Goal: Information Seeking & Learning: Learn about a topic

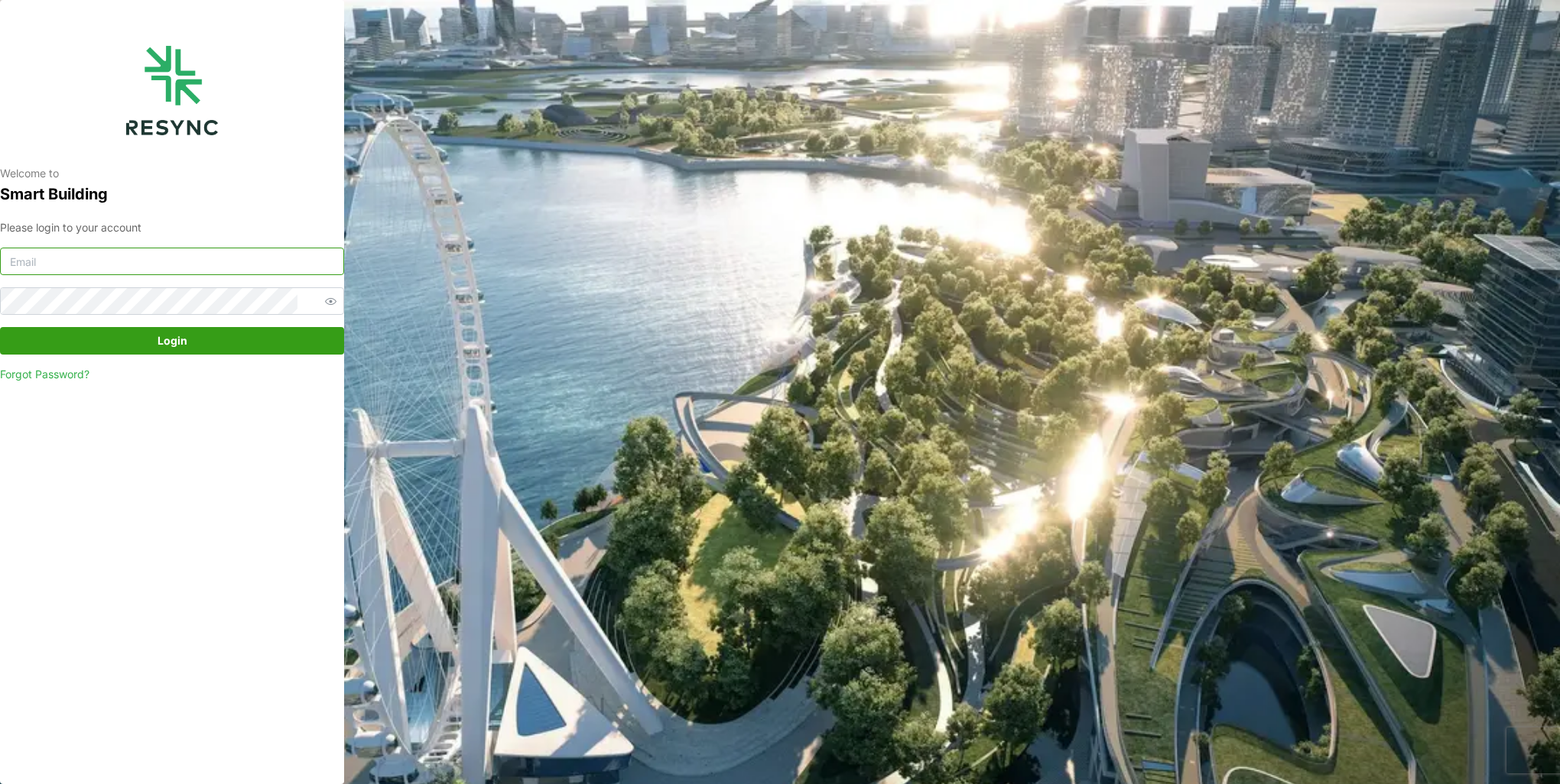
click at [194, 269] on input at bounding box center [171, 262] width 344 height 28
click at [0, 327] on button "Login" at bounding box center [171, 341] width 344 height 28
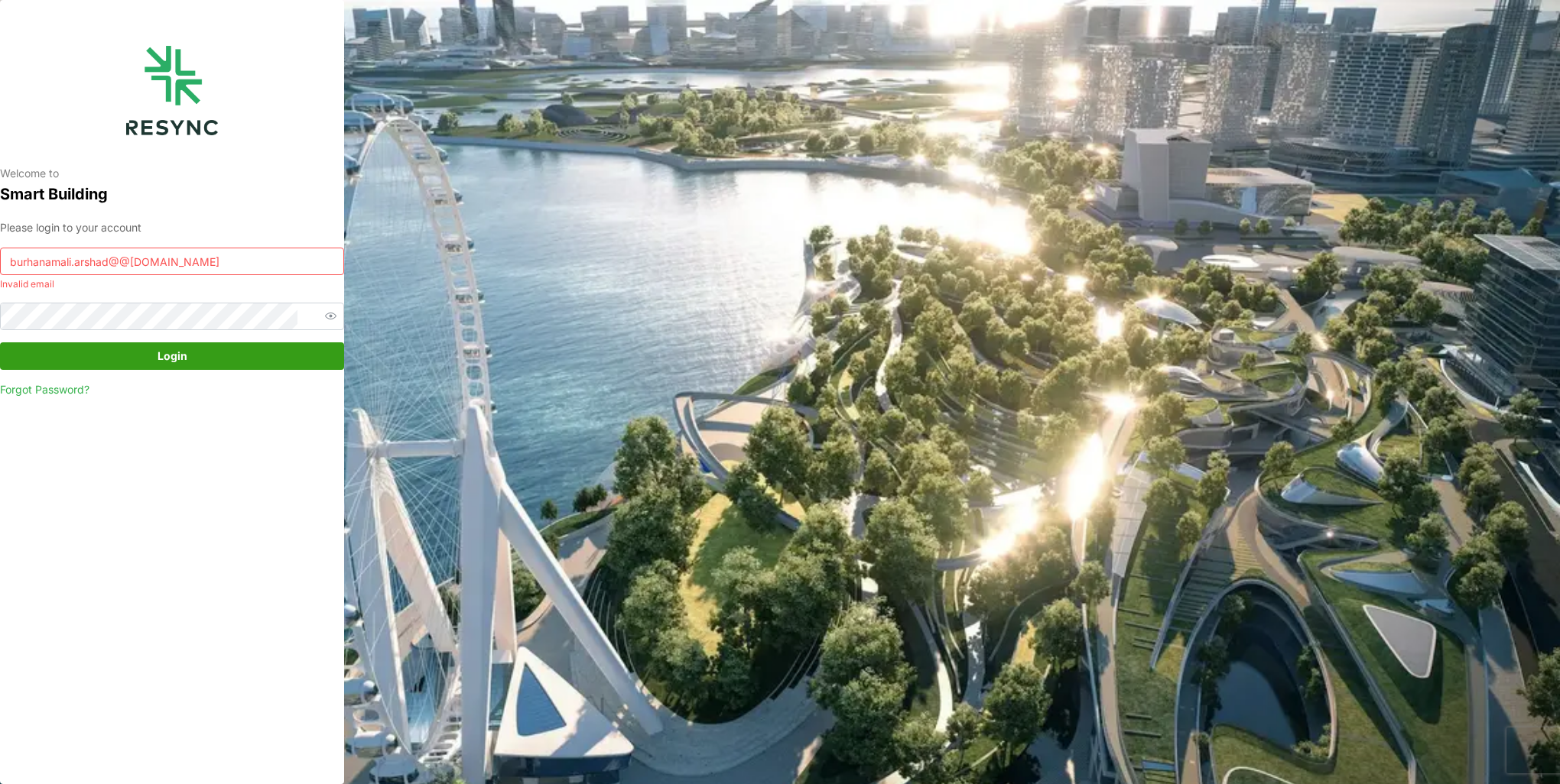
drag, startPoint x: 141, startPoint y: 261, endPoint x: 154, endPoint y: 268, distance: 14.8
click at [143, 261] on input "burhanamali.arshad@@[DOMAIN_NAME]" at bounding box center [171, 262] width 344 height 28
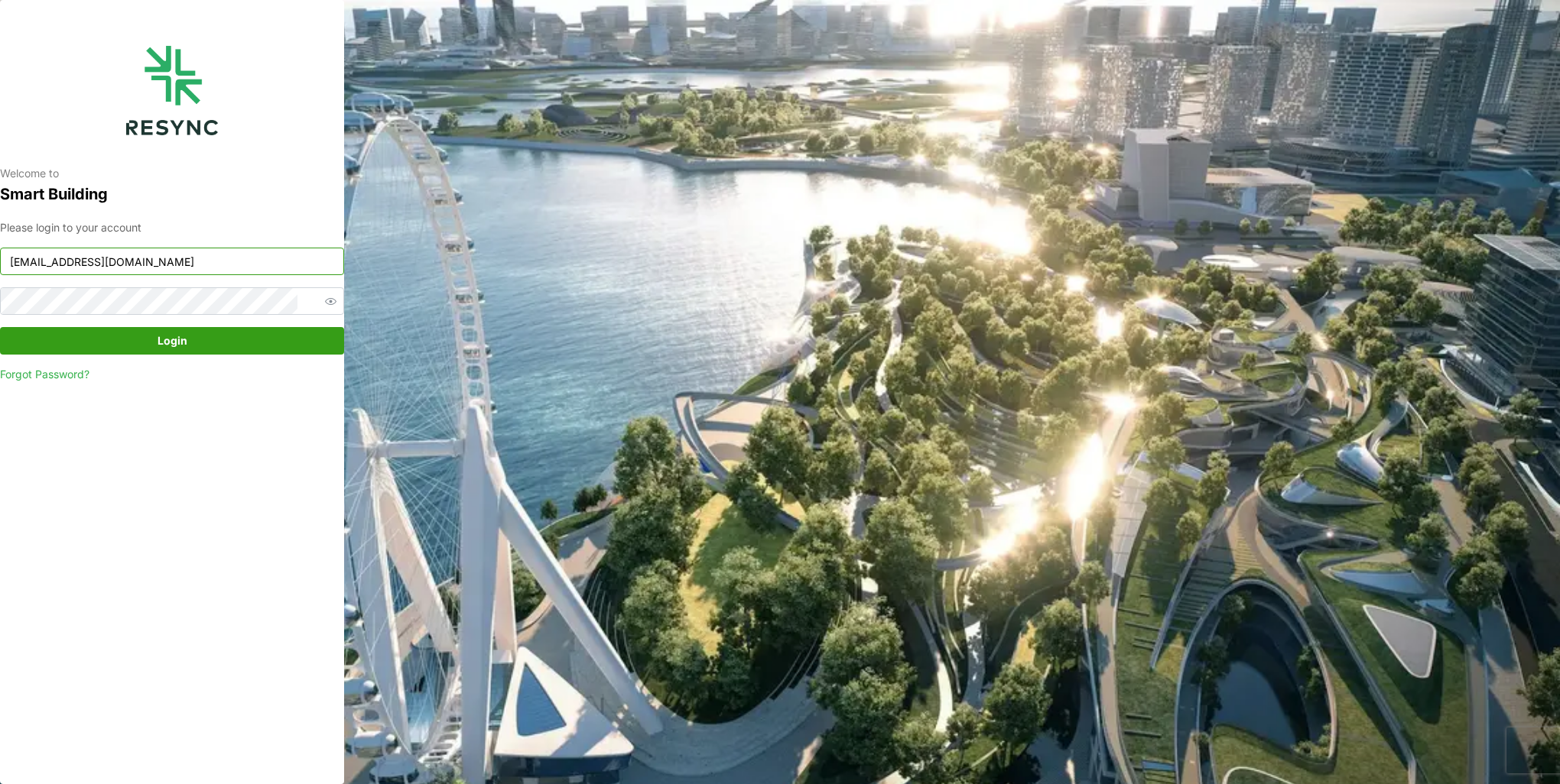
type input "[EMAIL_ADDRESS][DOMAIN_NAME]"
click at [180, 335] on span "Login" at bounding box center [172, 341] width 30 height 26
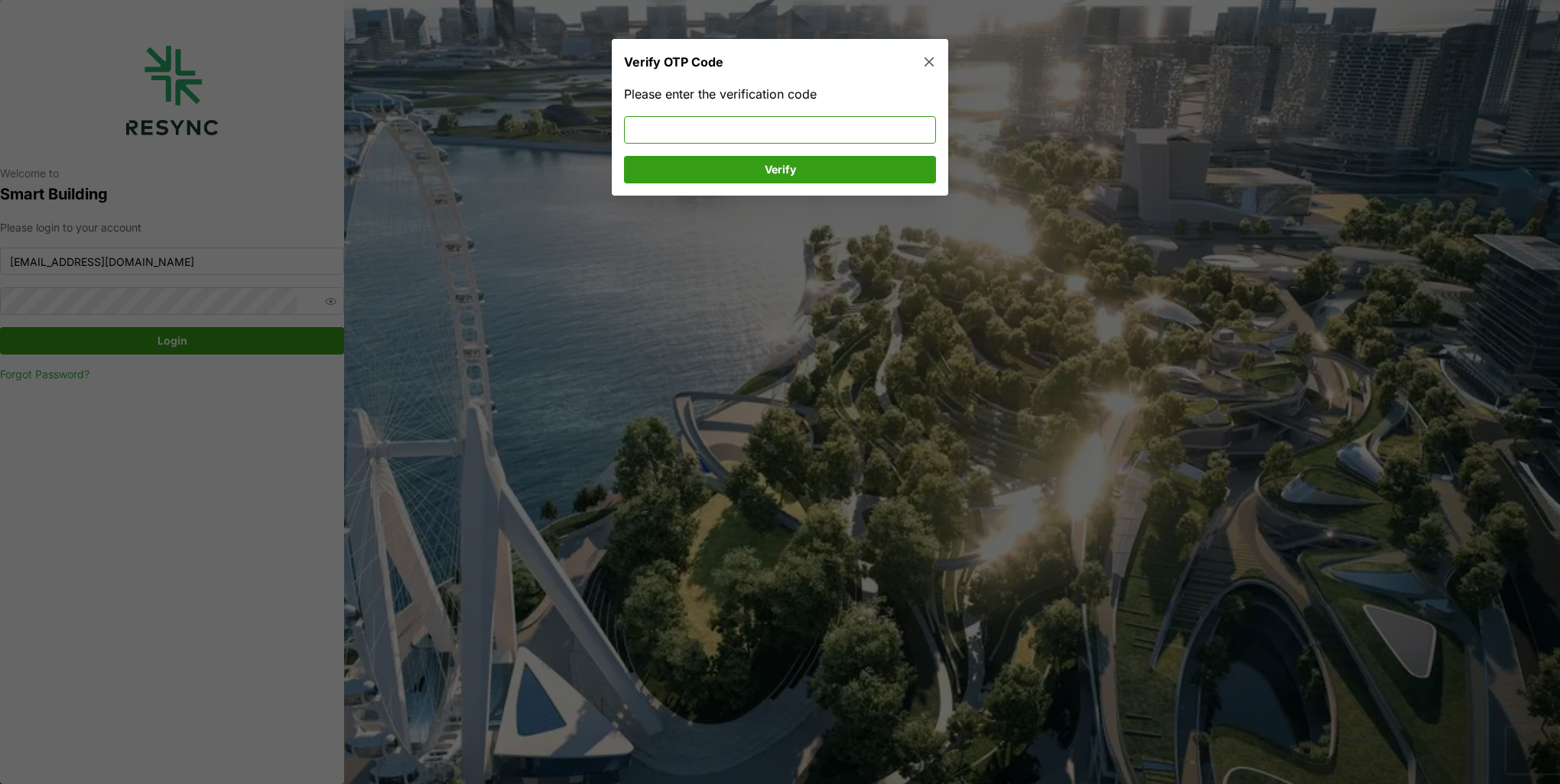
click at [755, 131] on input at bounding box center [780, 131] width 312 height 28
type input "476535"
click at [764, 166] on span "Verify" at bounding box center [780, 169] width 283 height 26
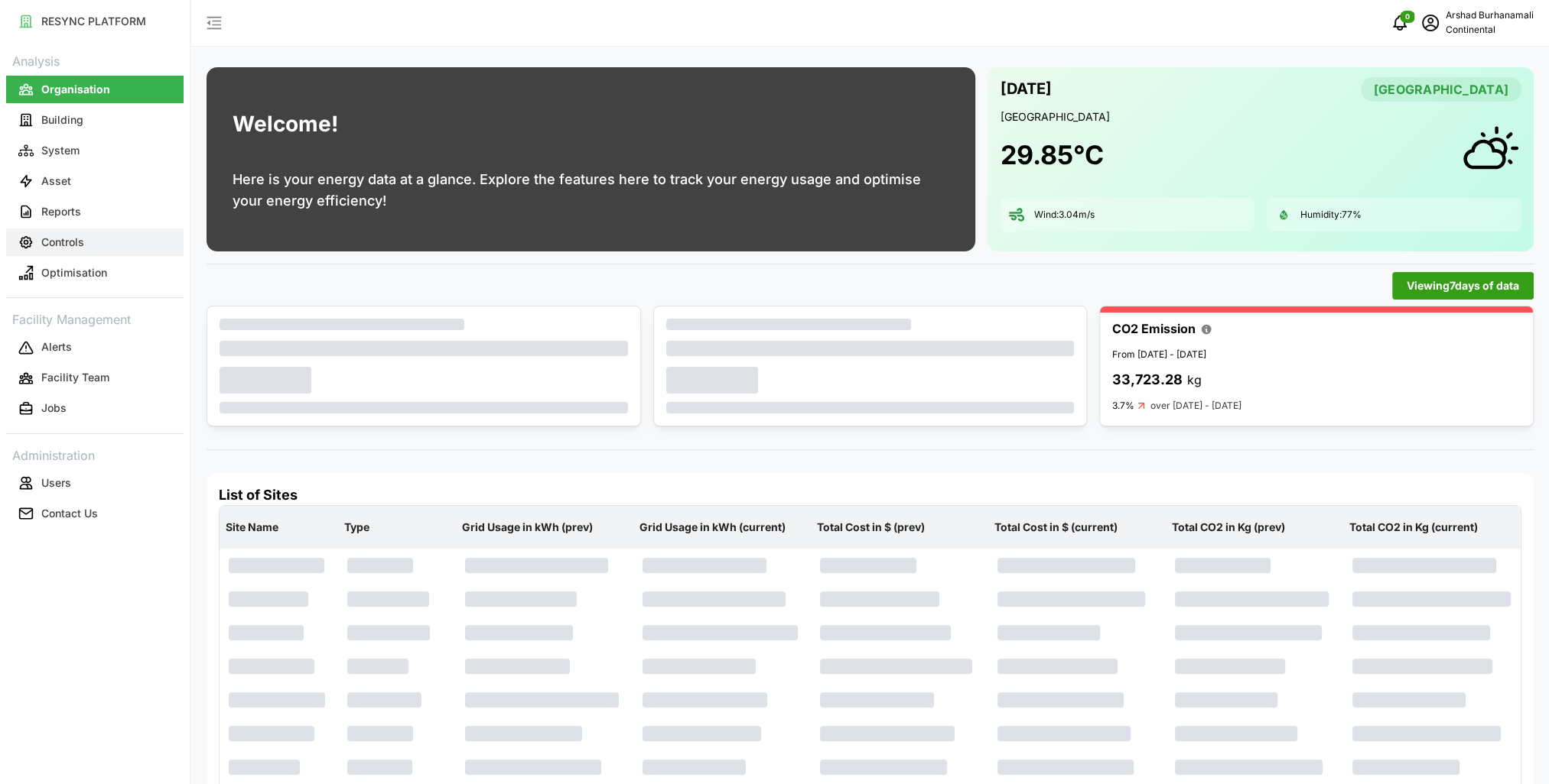
click at [86, 245] on button "Controls" at bounding box center [95, 242] width 177 height 28
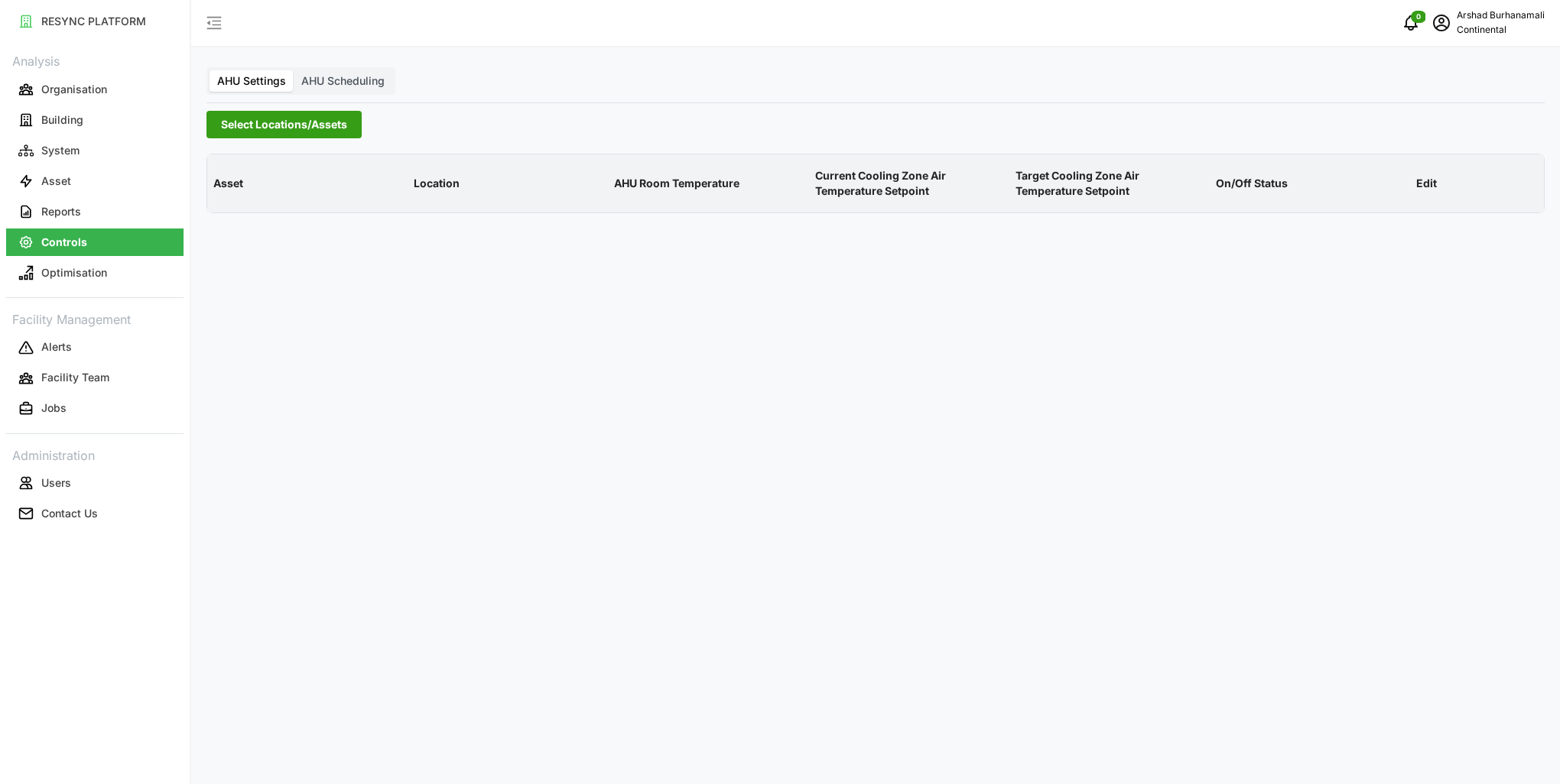
click at [344, 72] on label "AHU Scheduling" at bounding box center [343, 81] width 99 height 21
click at [294, 71] on input "AHU Scheduling" at bounding box center [294, 71] width 0 height 0
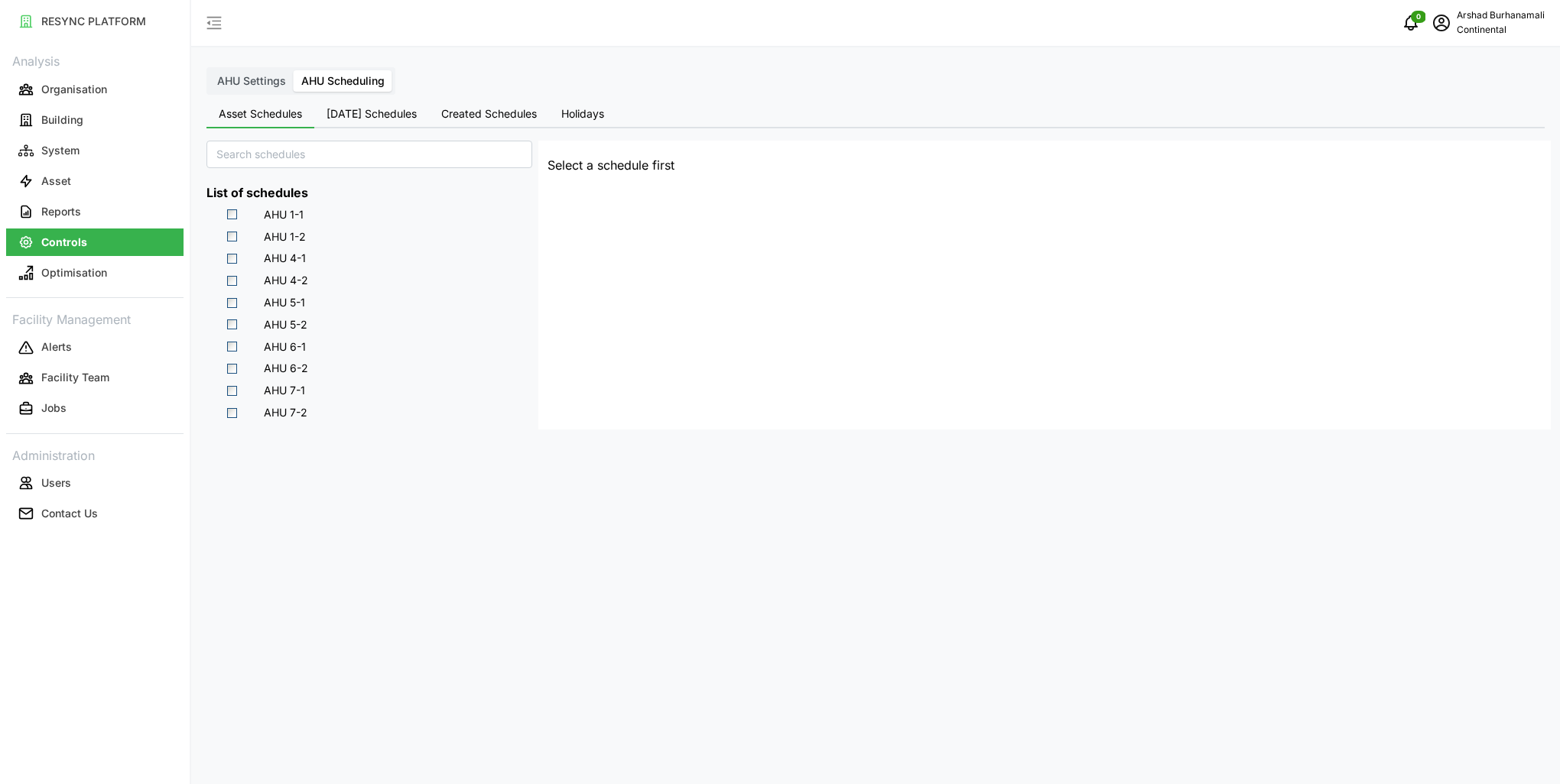
click at [261, 89] on label "AHU Settings" at bounding box center [251, 81] width 84 height 21
click at [209, 71] on input "AHU Settings" at bounding box center [209, 71] width 0 height 0
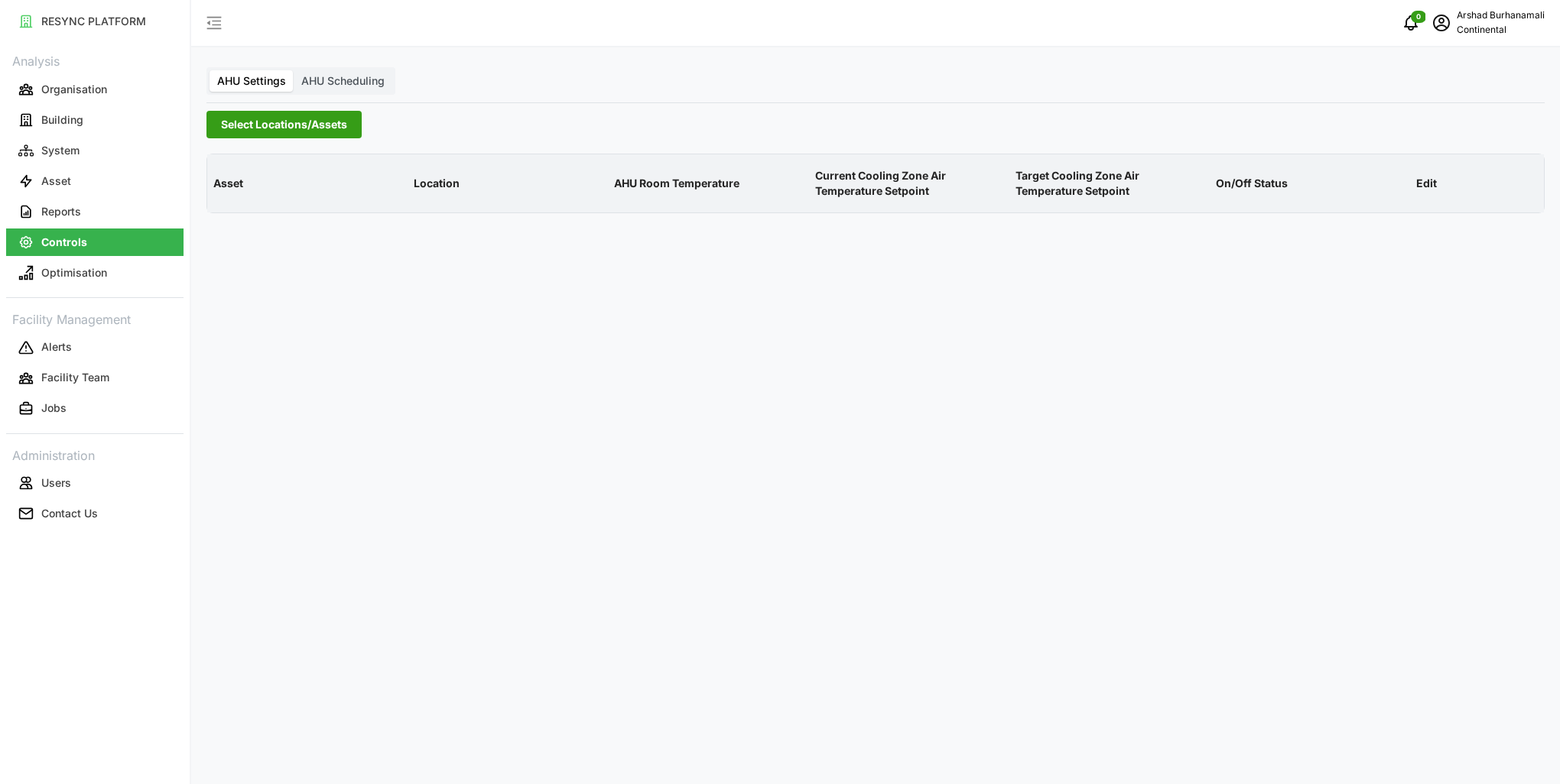
click at [303, 130] on span "Select Locations/Assets" at bounding box center [284, 125] width 127 height 26
click at [232, 189] on div "Continental Automotive Singapore" at bounding box center [369, 193] width 297 height 22
click at [220, 195] on icon at bounding box center [226, 193] width 12 height 12
click at [257, 215] on span "Select CA1" at bounding box center [257, 216] width 10 height 10
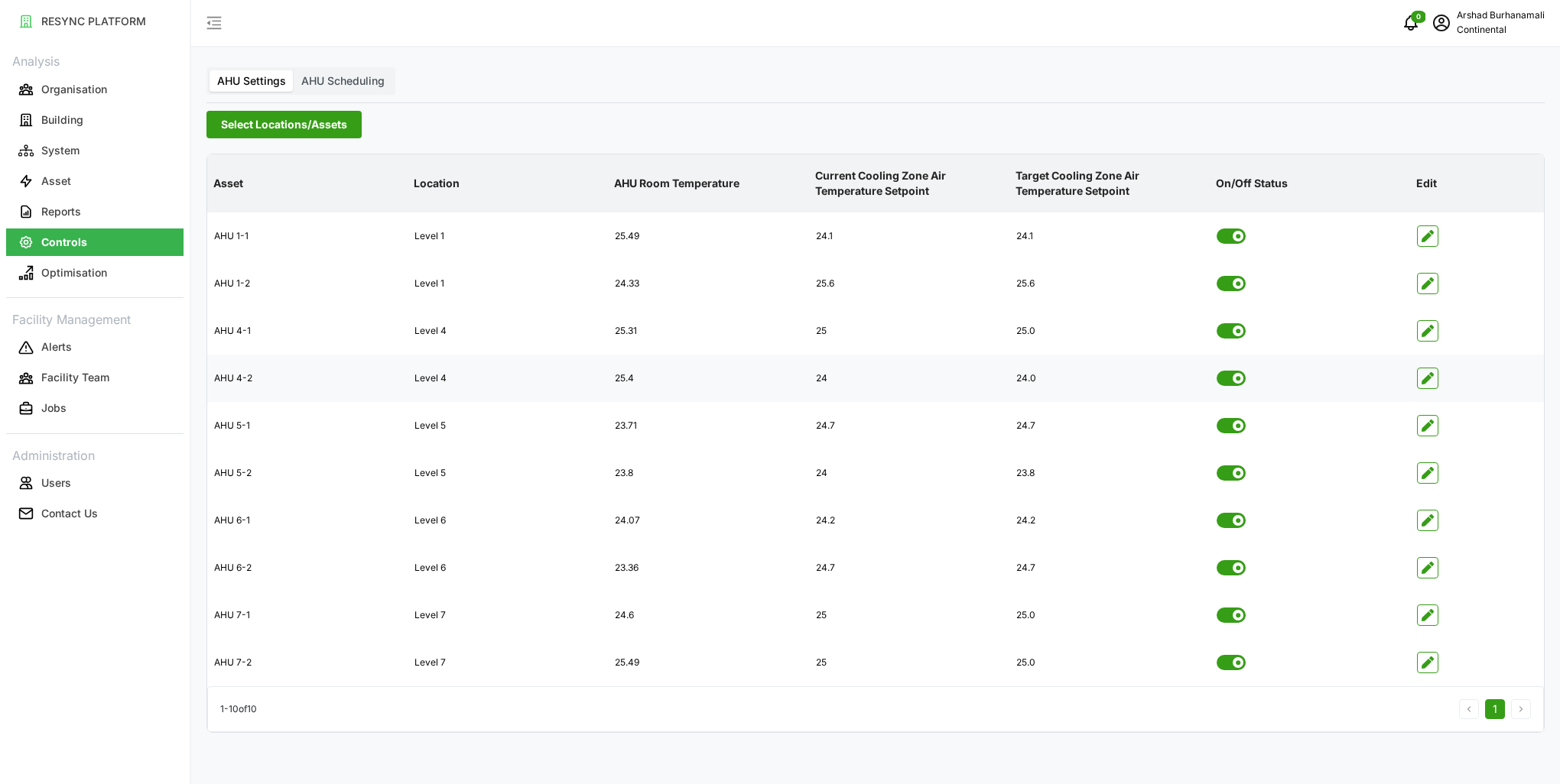
click at [1427, 385] on span "button" at bounding box center [1428, 379] width 20 height 20
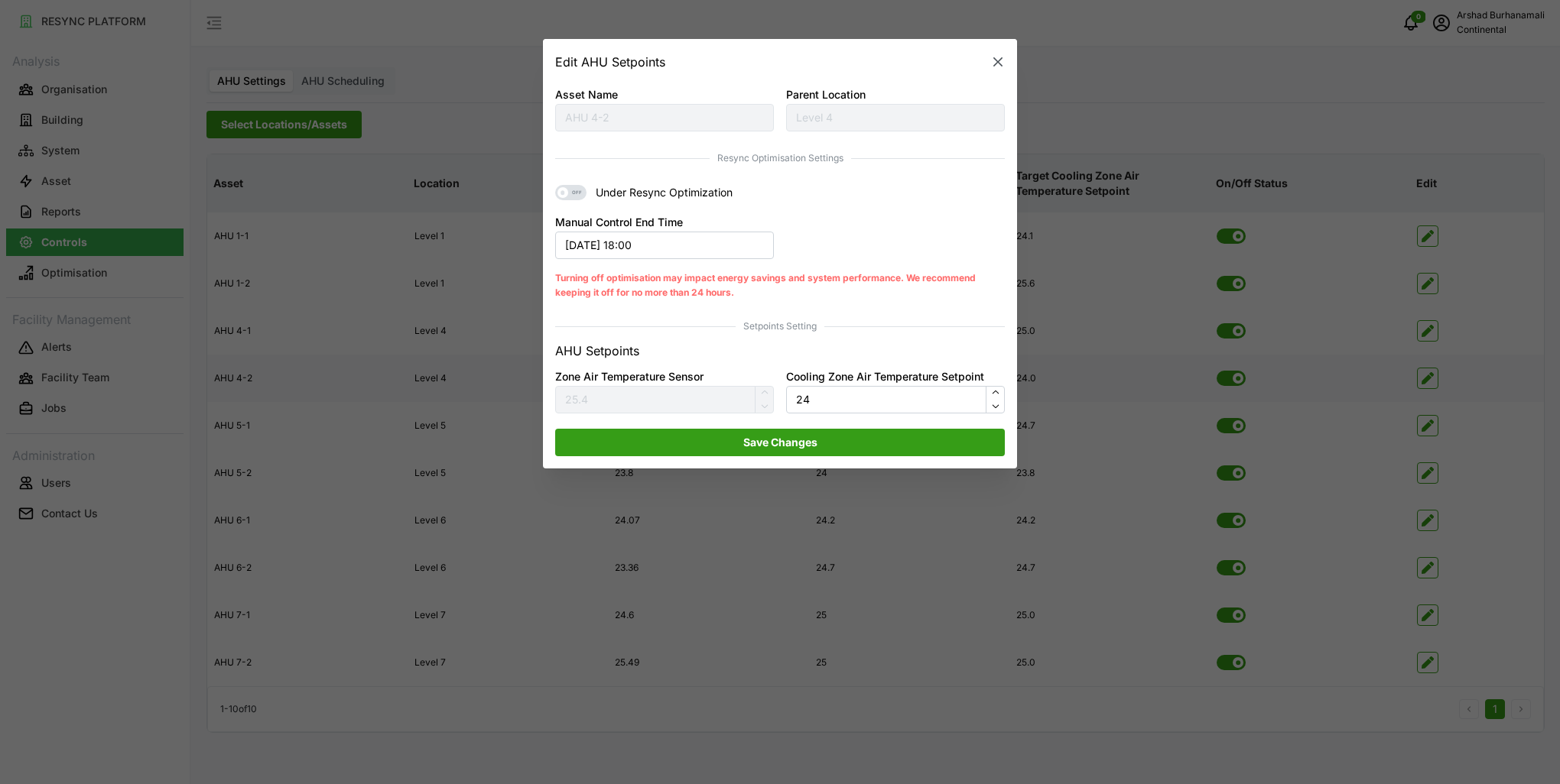
click at [990, 61] on button "button" at bounding box center [998, 61] width 21 height 21
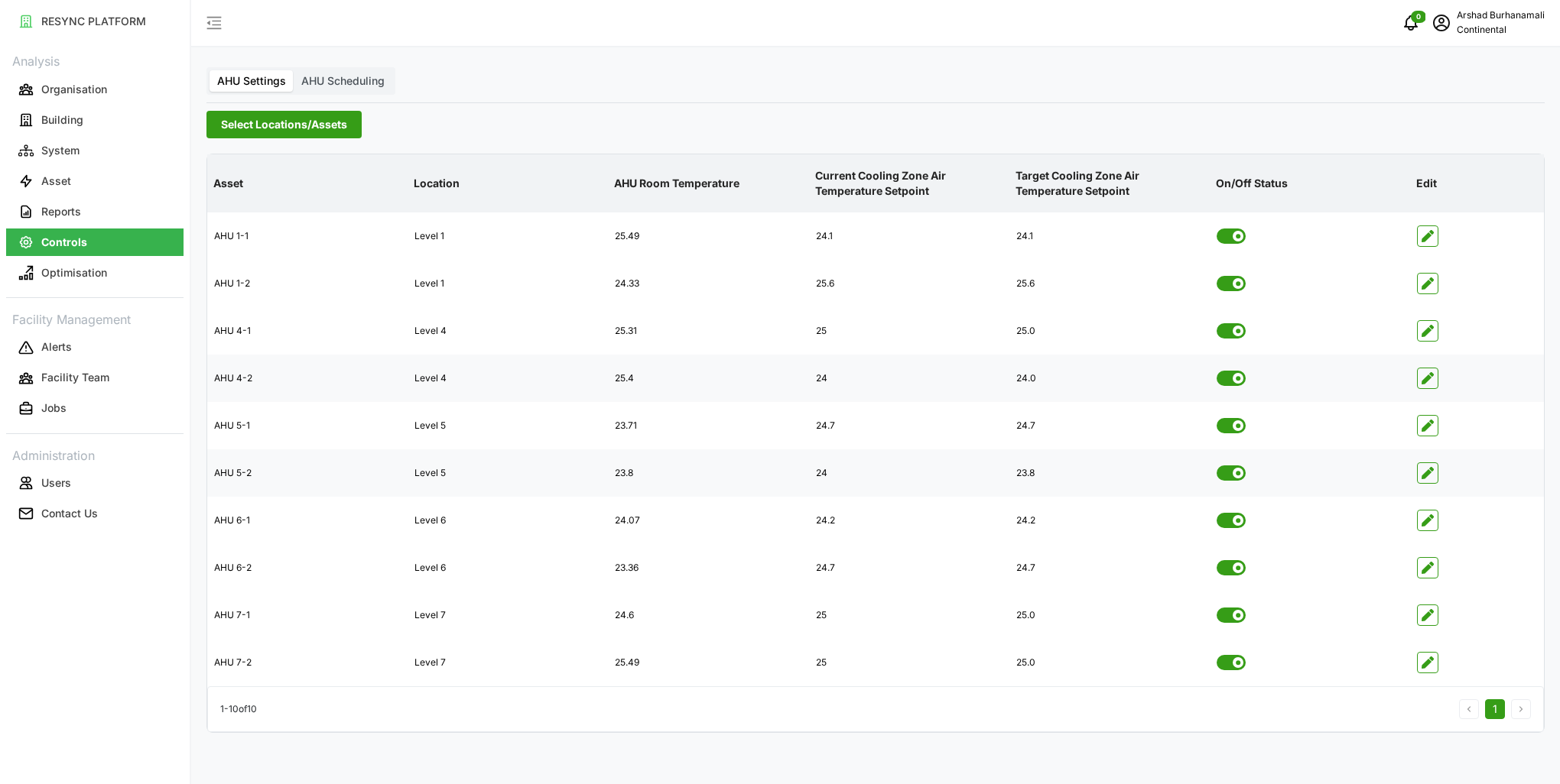
click at [1438, 471] on button "button" at bounding box center [1427, 472] width 21 height 21
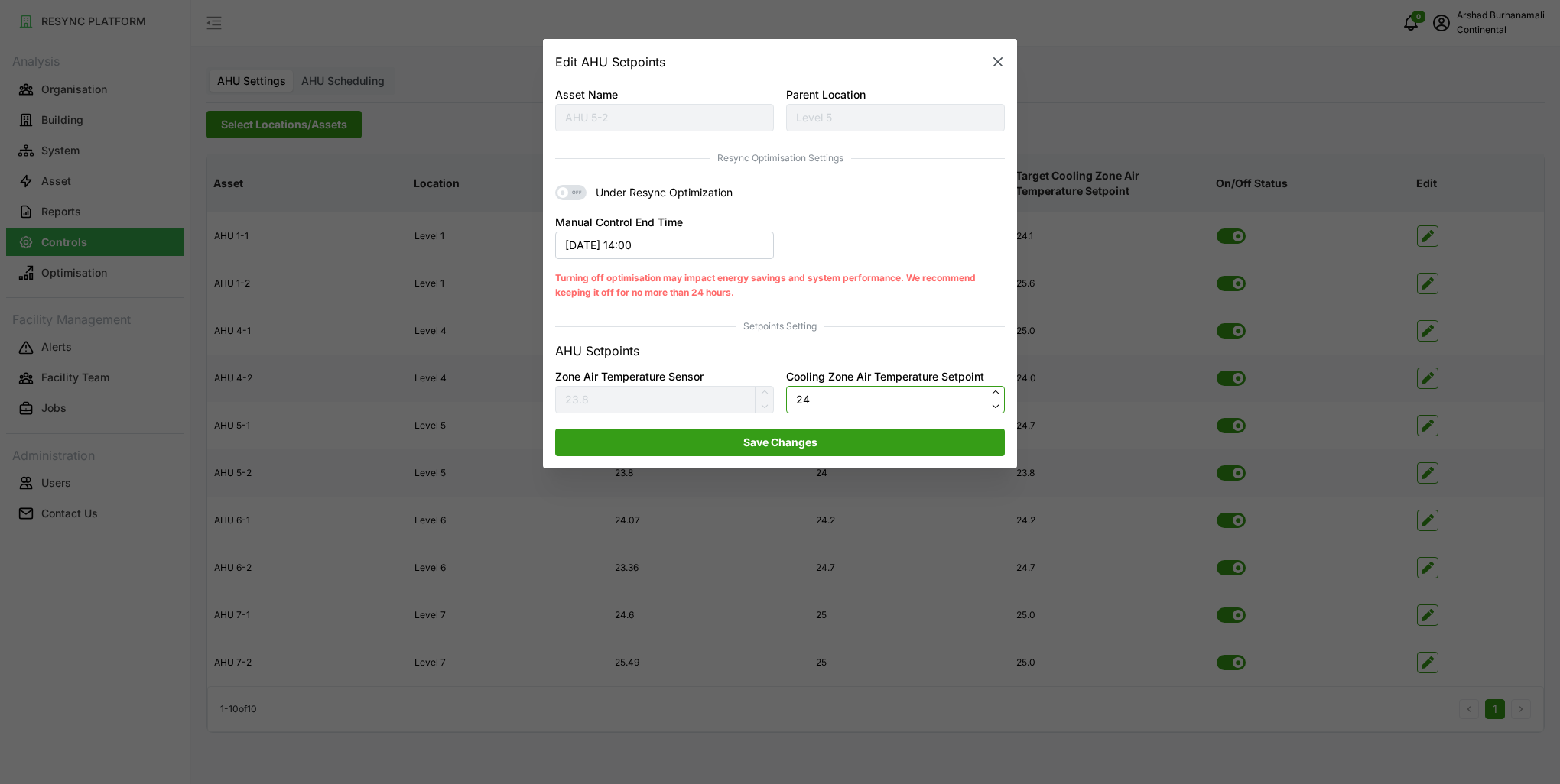
click at [825, 392] on input "24" at bounding box center [895, 399] width 218 height 28
type input "23.8"
click at [807, 445] on span "Save Changes" at bounding box center [780, 442] width 74 height 26
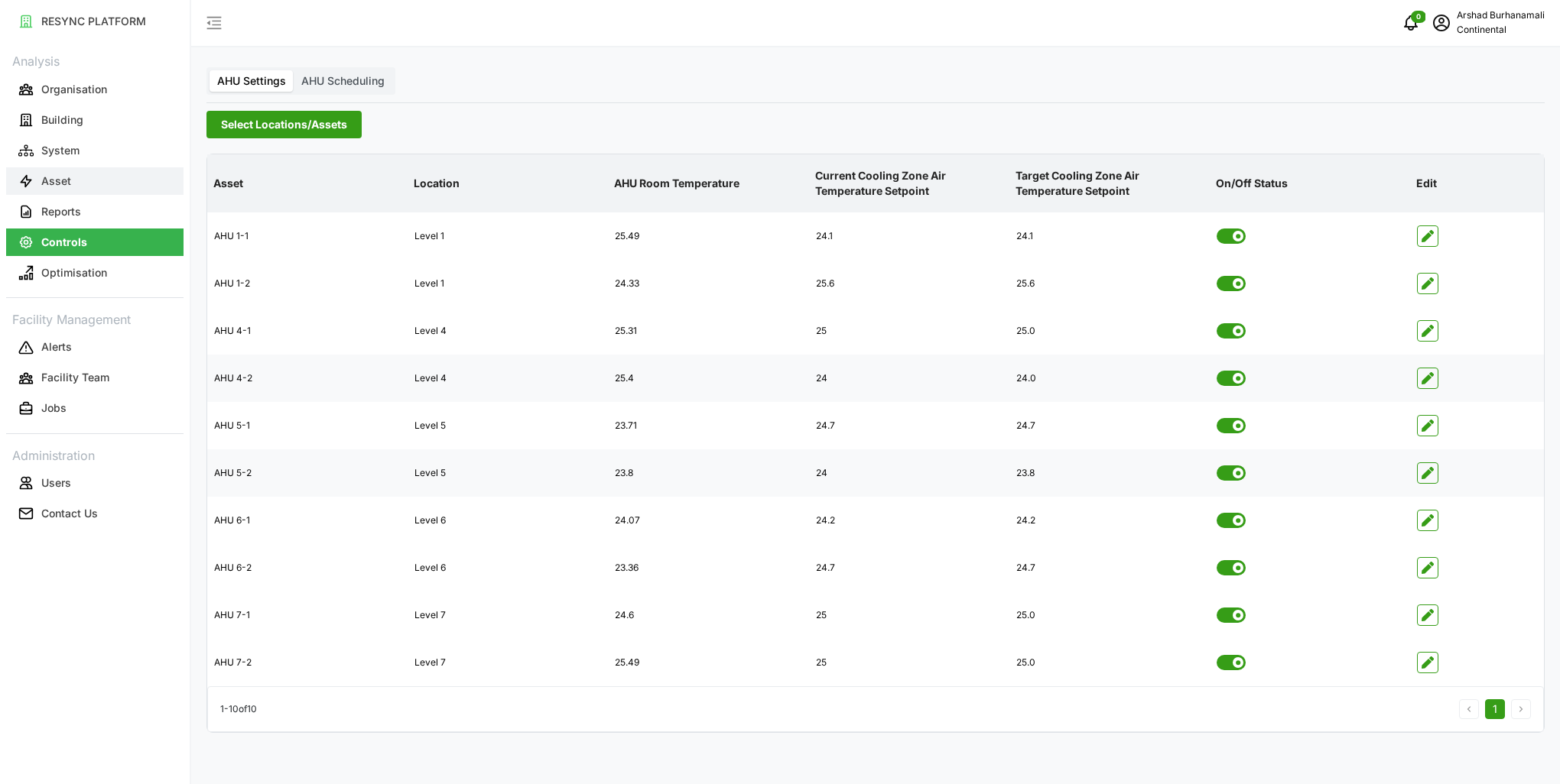
click at [112, 182] on button "Asset" at bounding box center [95, 181] width 177 height 28
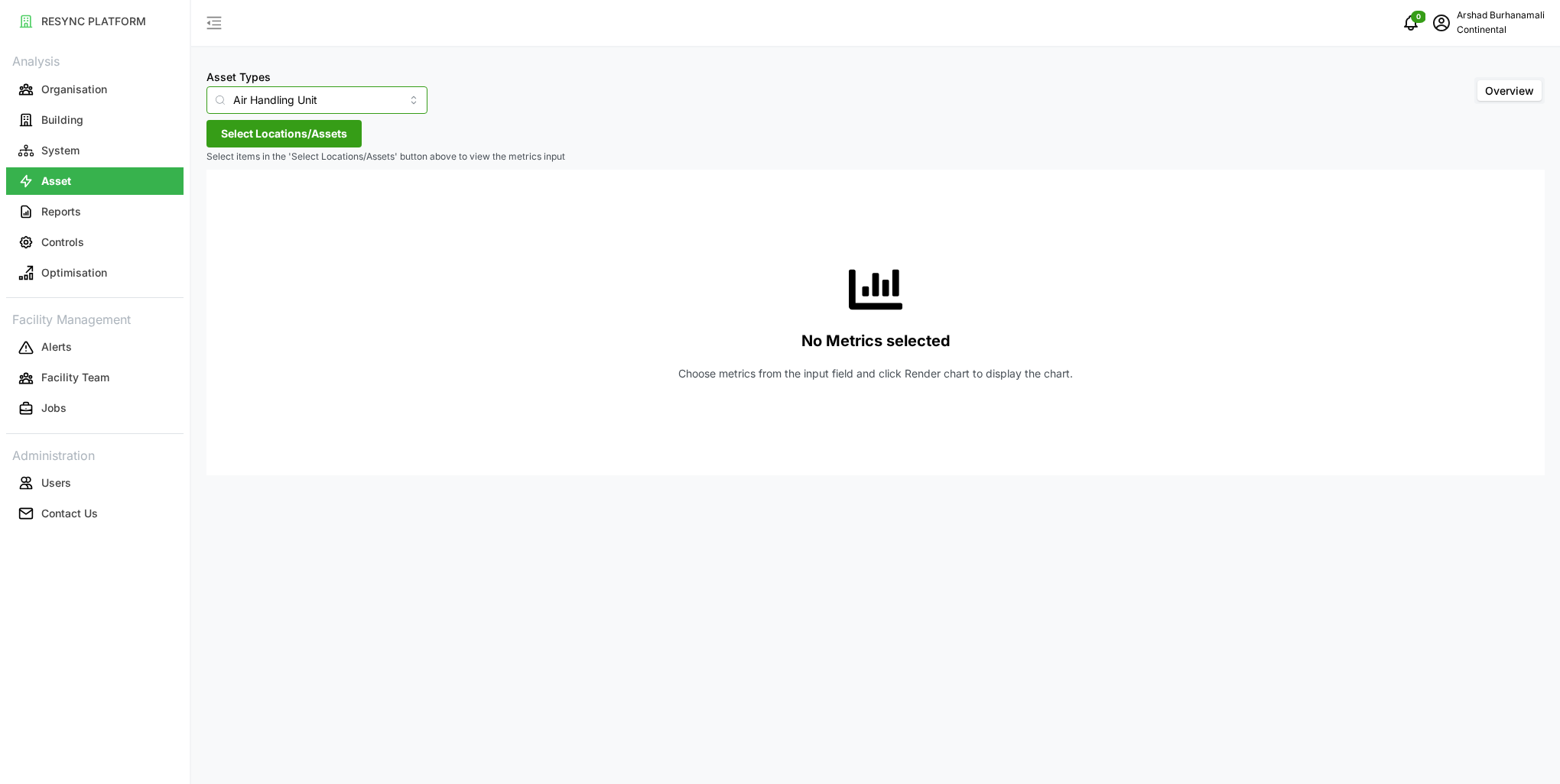
click at [297, 101] on input "Air Handling Unit" at bounding box center [317, 101] width 221 height 28
click at [317, 201] on div "IAQ Sensor Equipment" at bounding box center [306, 214] width 192 height 26
type input "IAQ Sensor Equipment"
click at [327, 131] on span "Select Locations/Assets" at bounding box center [284, 133] width 127 height 26
click at [224, 199] on icon at bounding box center [226, 202] width 12 height 12
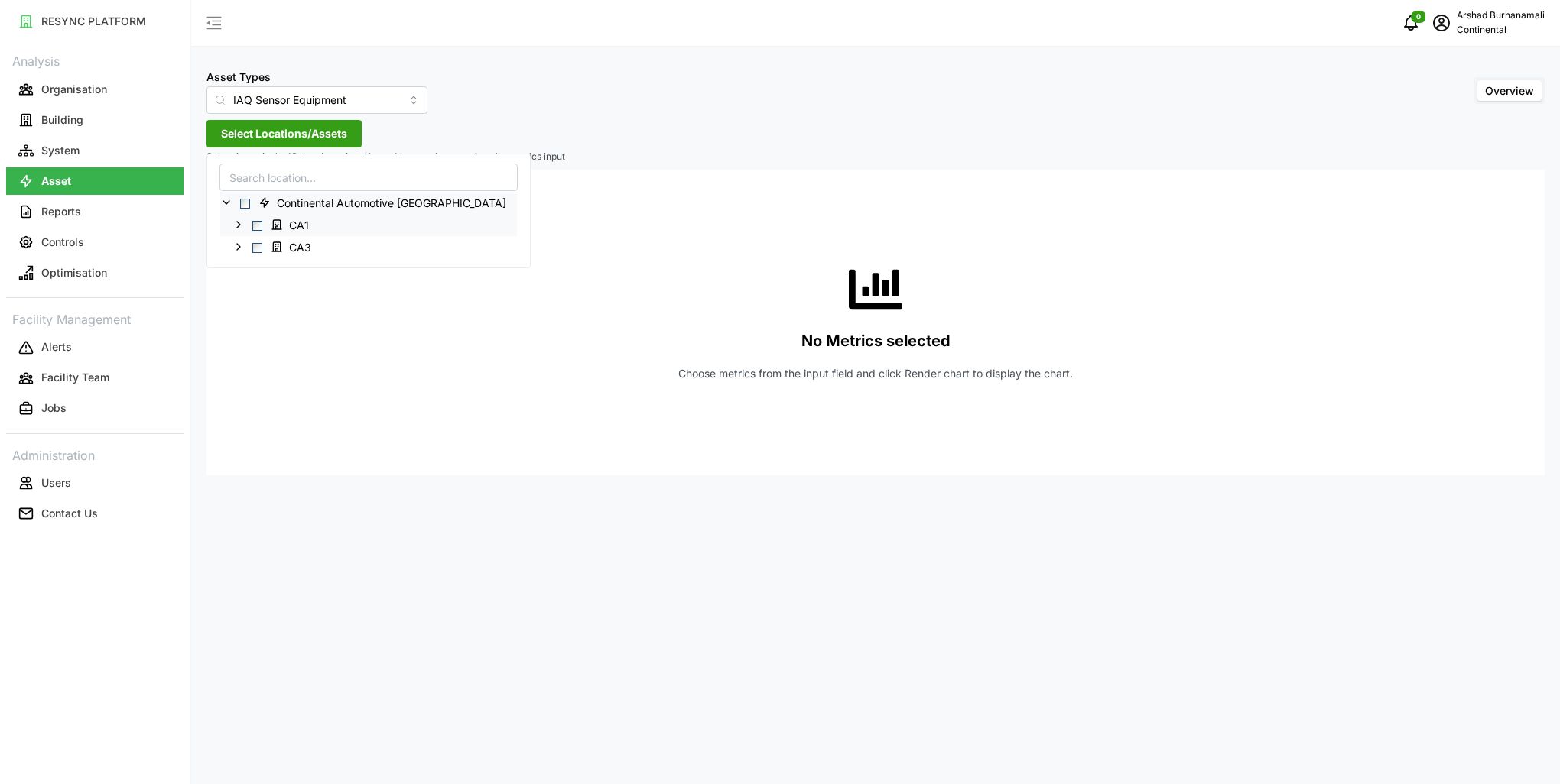
click at [258, 223] on span "Select CA1" at bounding box center [257, 226] width 10 height 10
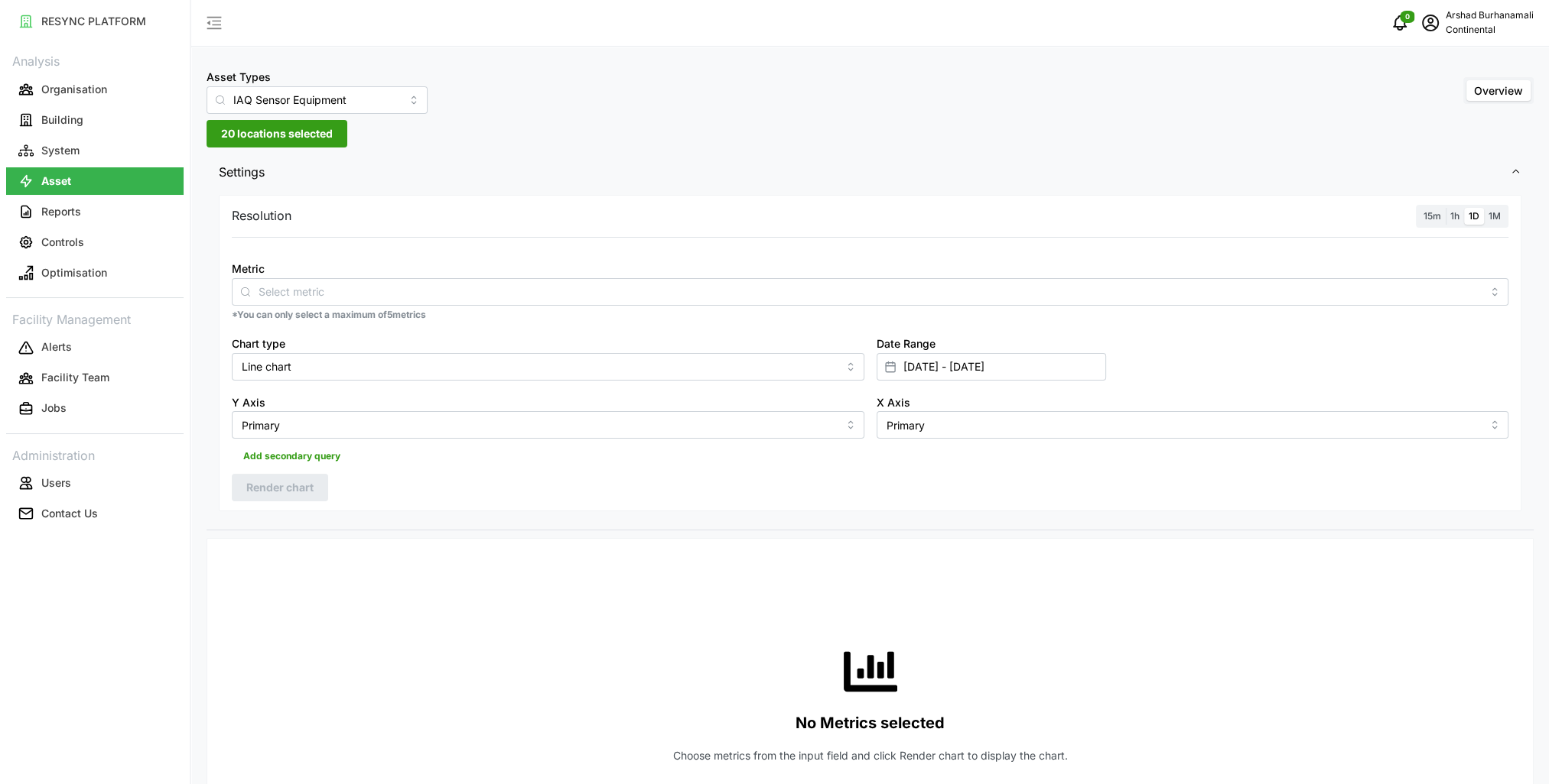
click at [1422, 217] on label "15m" at bounding box center [1431, 217] width 27 height 18
click at [1418, 208] on input "15m" at bounding box center [1418, 208] width 0 height 0
click at [1215, 293] on input "Metric" at bounding box center [869, 291] width 1223 height 17
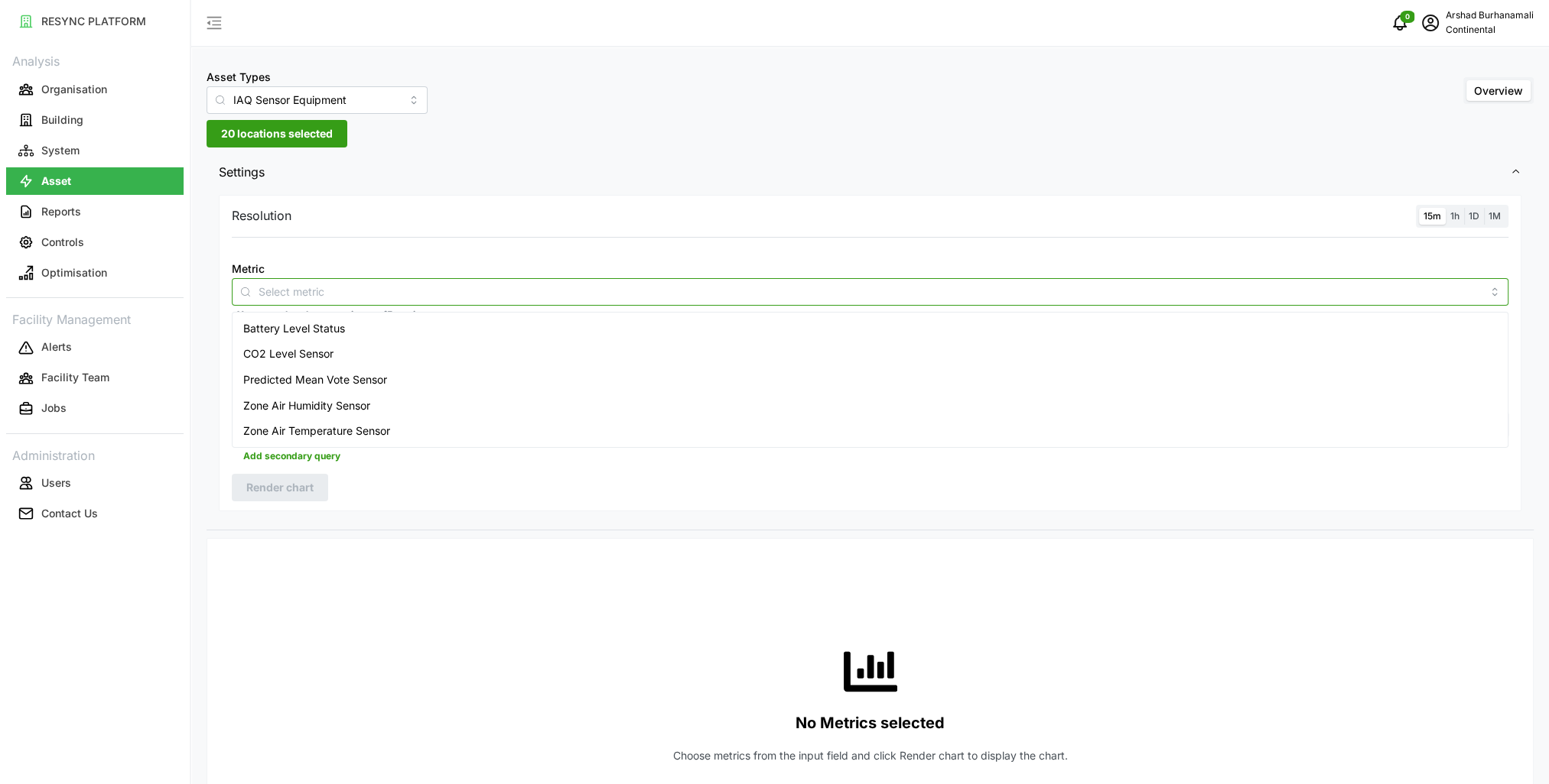
click at [394, 432] on div "Zone Air Temperature Sensor" at bounding box center [869, 431] width 1269 height 26
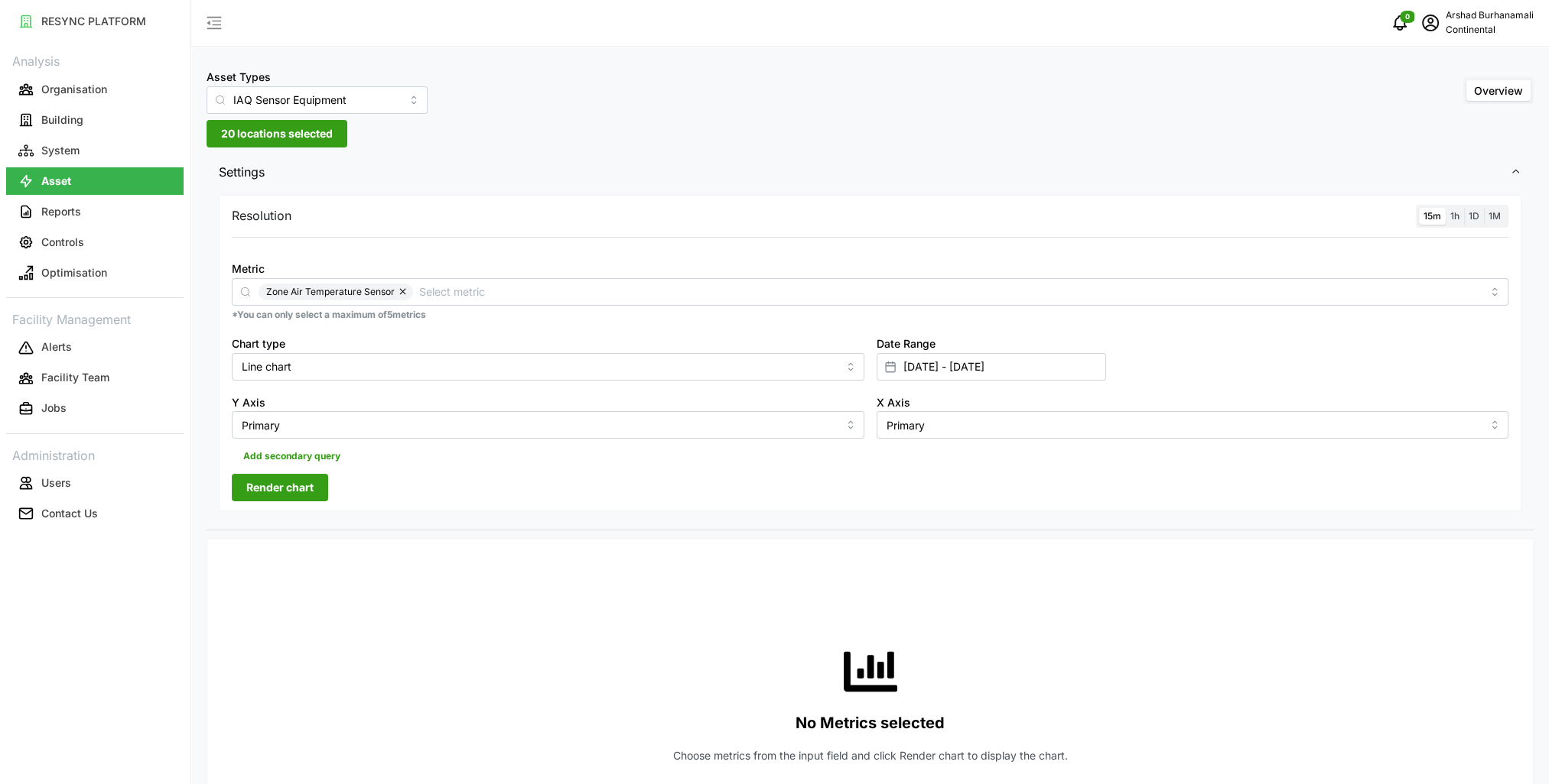
click at [604, 245] on div at bounding box center [869, 247] width 1289 height 12
click at [932, 371] on input "30 Sep 2025 - 30 Sep 2025" at bounding box center [991, 368] width 229 height 28
click at [965, 513] on button "1" at bounding box center [966, 520] width 28 height 28
type input "30 Sep 2025 - 01 Oct 2025"
type input "01 Oct 2025"
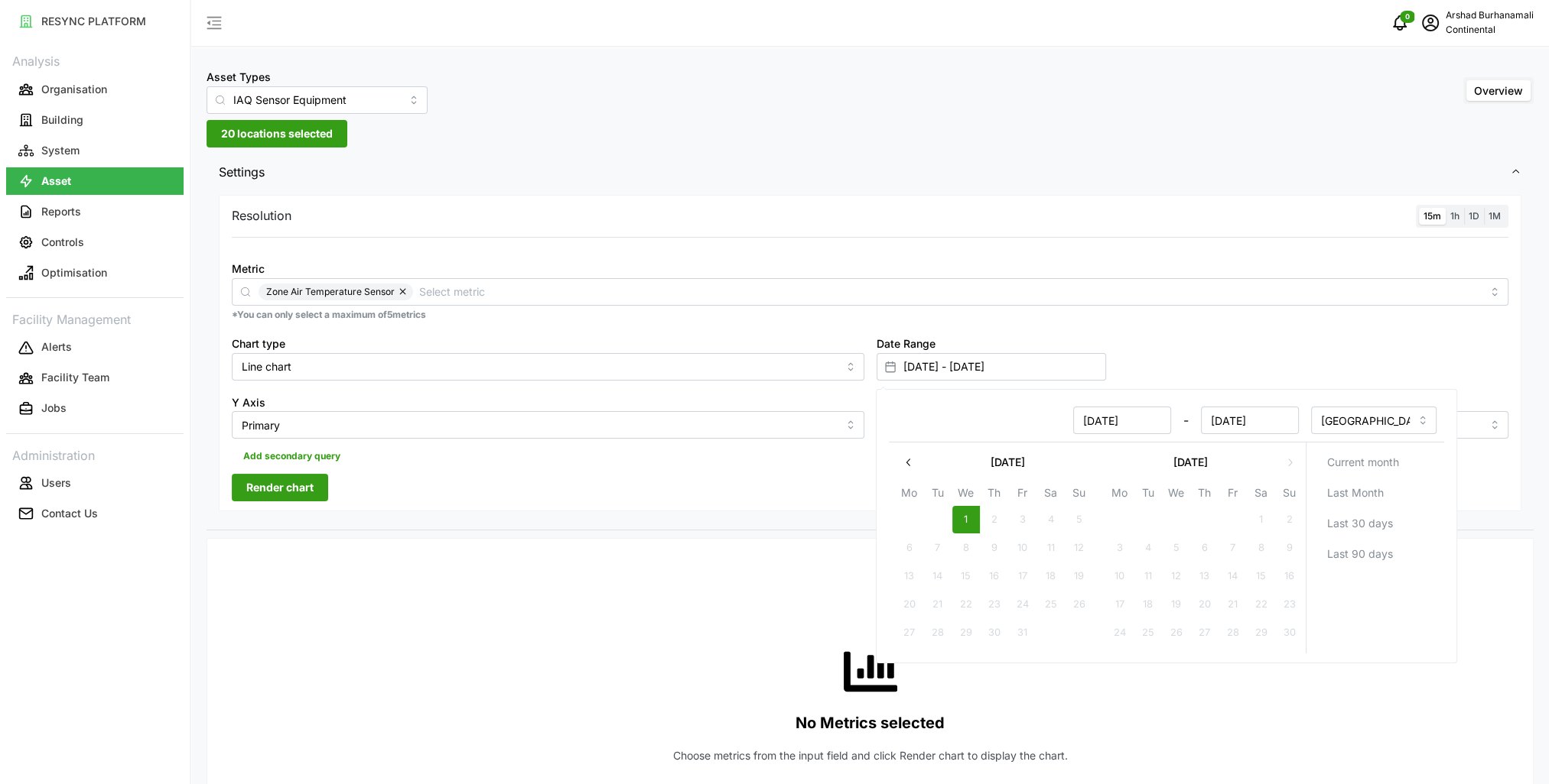
click at [965, 513] on button "1" at bounding box center [966, 520] width 28 height 28
type input "01 Oct 2025 - 01 Oct 2025"
type input "01 Oct 2025"
click at [820, 281] on div "Zone Air Temperature Sensor" at bounding box center [869, 292] width 1277 height 28
click at [243, 128] on span "20 locations selected" at bounding box center [277, 133] width 112 height 26
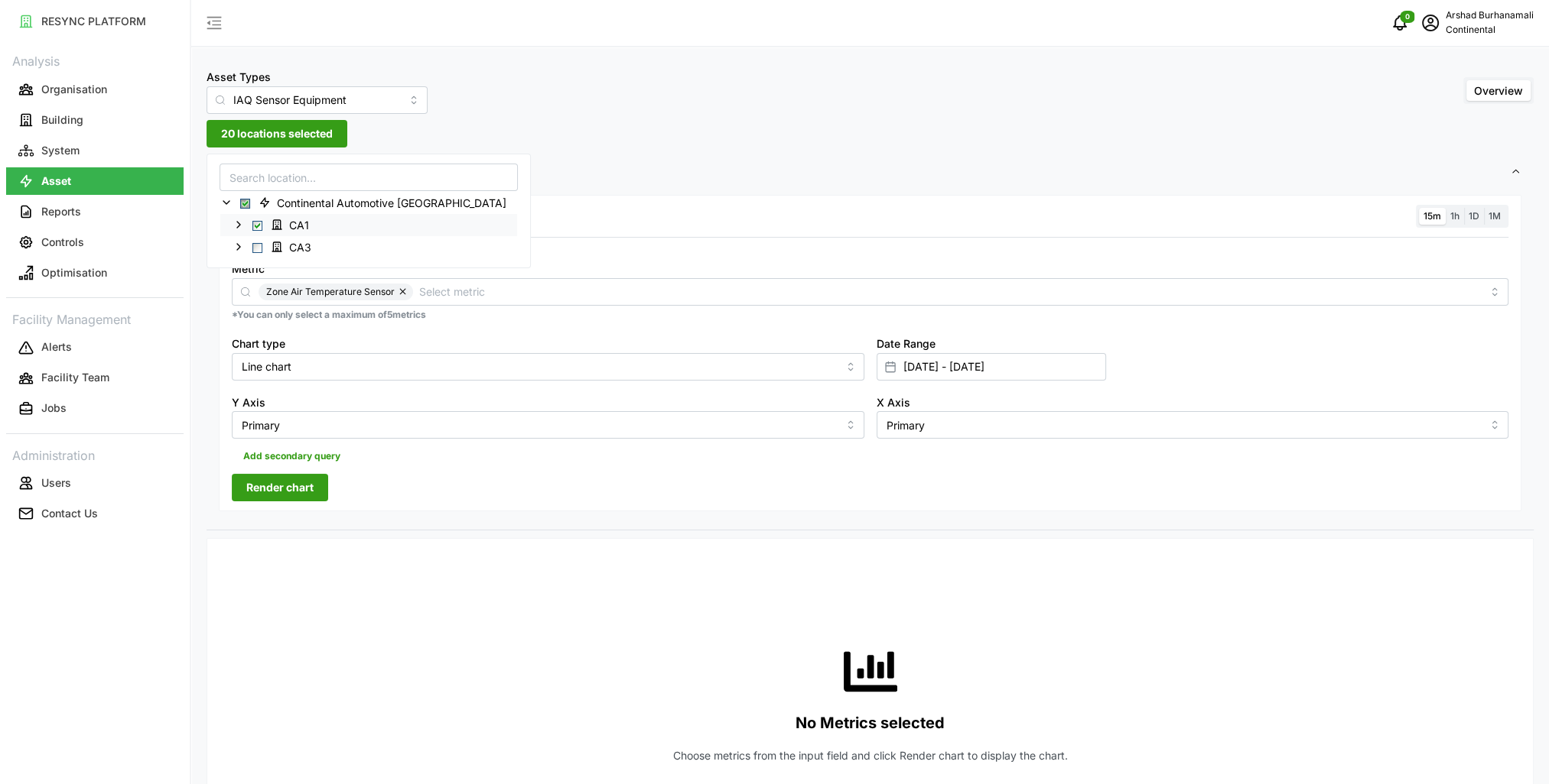
click at [241, 231] on div "CA1" at bounding box center [369, 225] width 297 height 22
click at [239, 225] on polyline at bounding box center [238, 225] width 3 height 6
click at [257, 228] on span "Select CA1" at bounding box center [257, 226] width 10 height 10
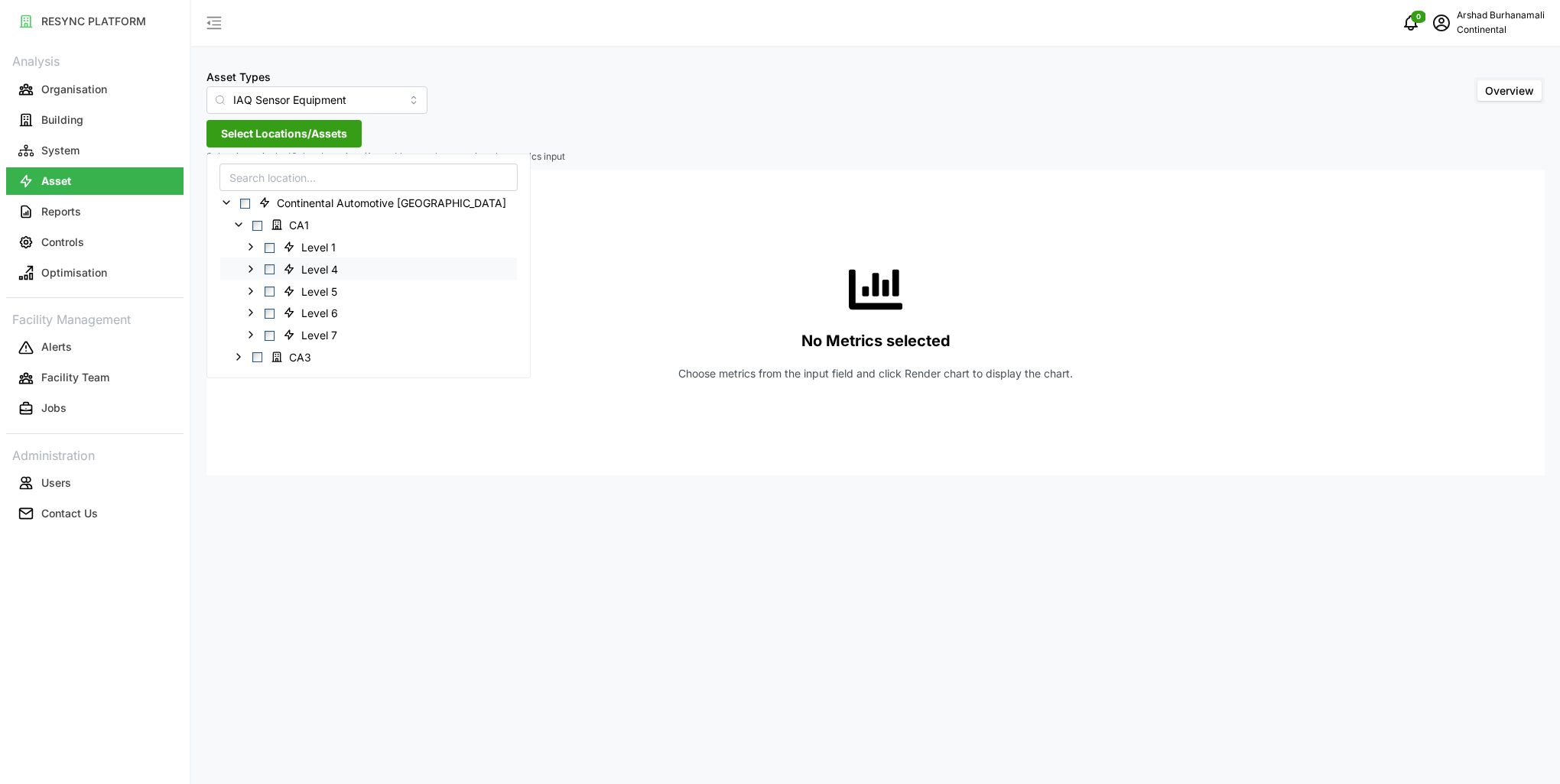
click at [270, 270] on span "Select Level 4" at bounding box center [269, 269] width 10 height 10
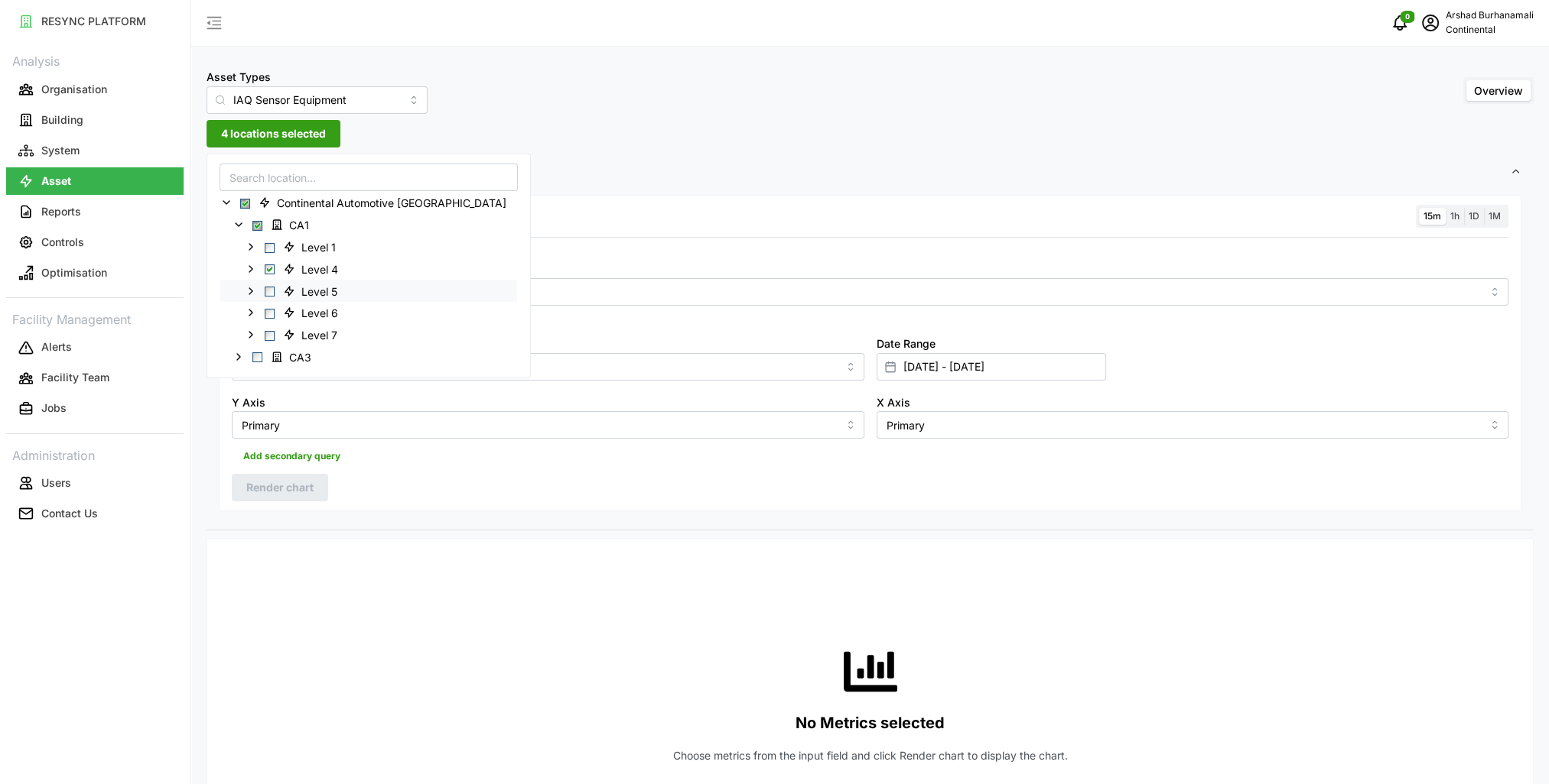
click at [271, 290] on span "Select Level 5" at bounding box center [269, 292] width 10 height 10
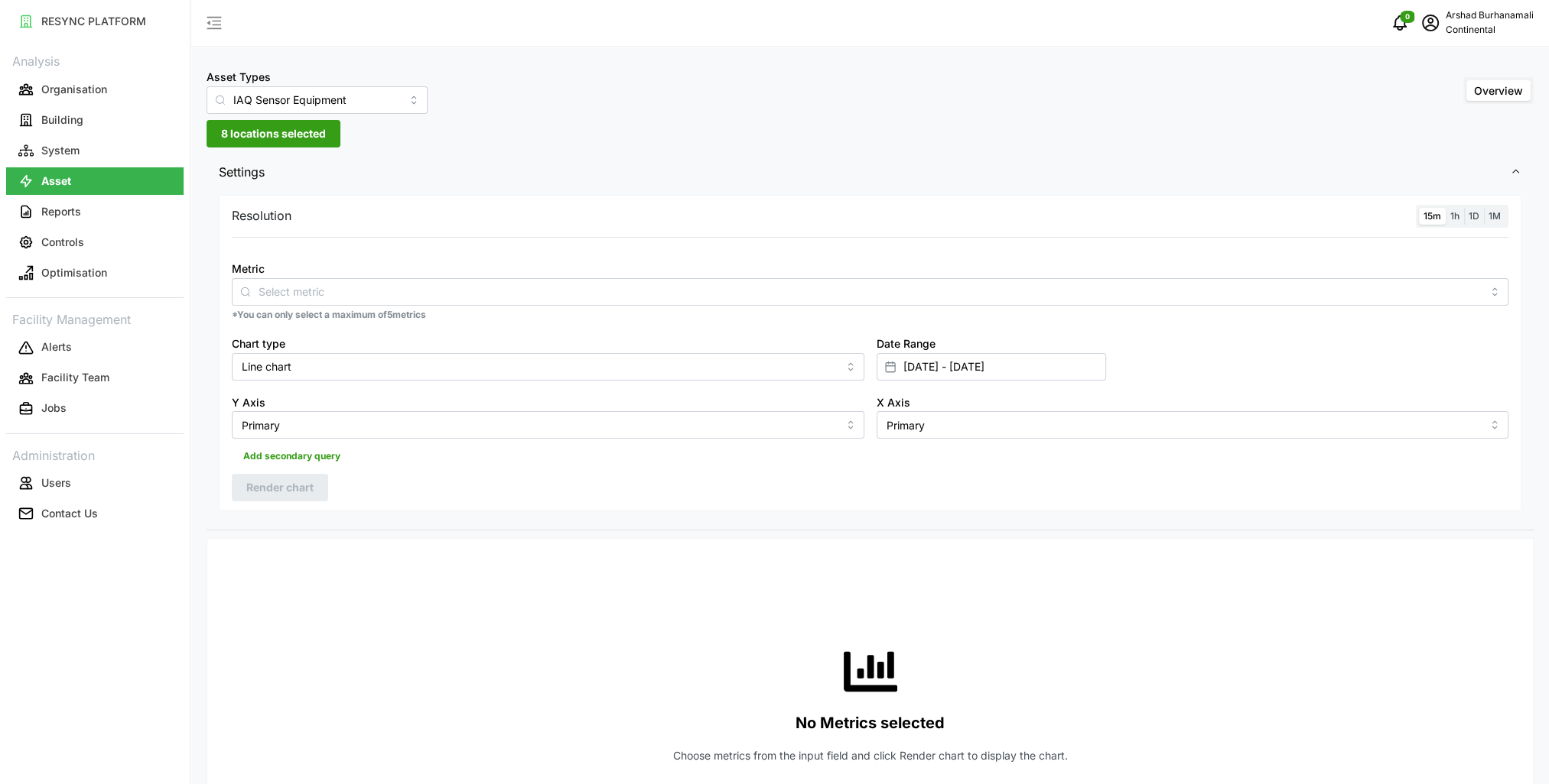
click at [468, 468] on div "Resolution 15m 1h 1D 1M Metric *You can only select a maximum of 5 metrics Char…" at bounding box center [869, 354] width 1303 height 317
click at [321, 291] on input "Metric" at bounding box center [869, 291] width 1223 height 17
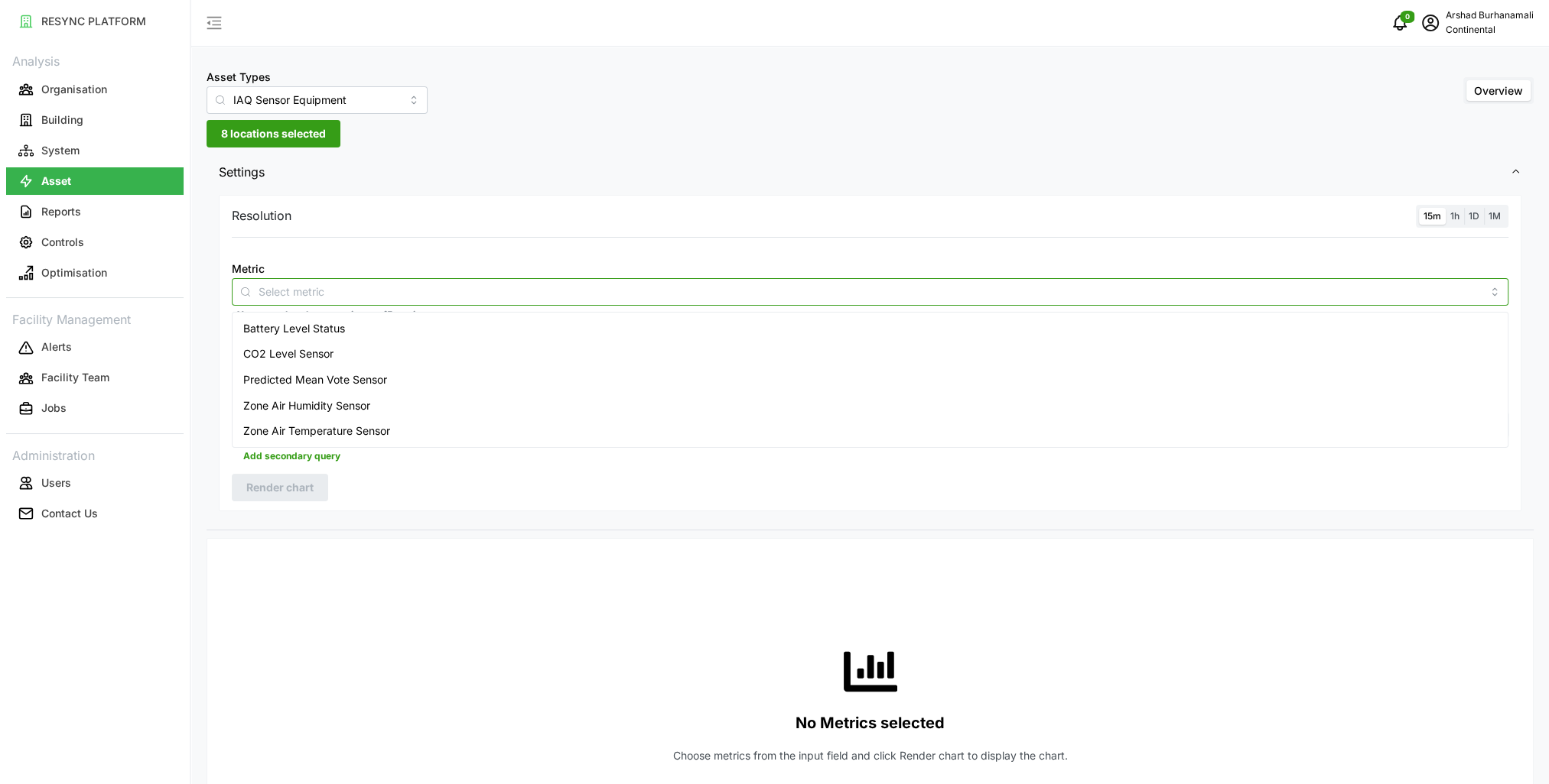
click at [369, 422] on span "Zone Air Temperature Sensor" at bounding box center [316, 430] width 147 height 17
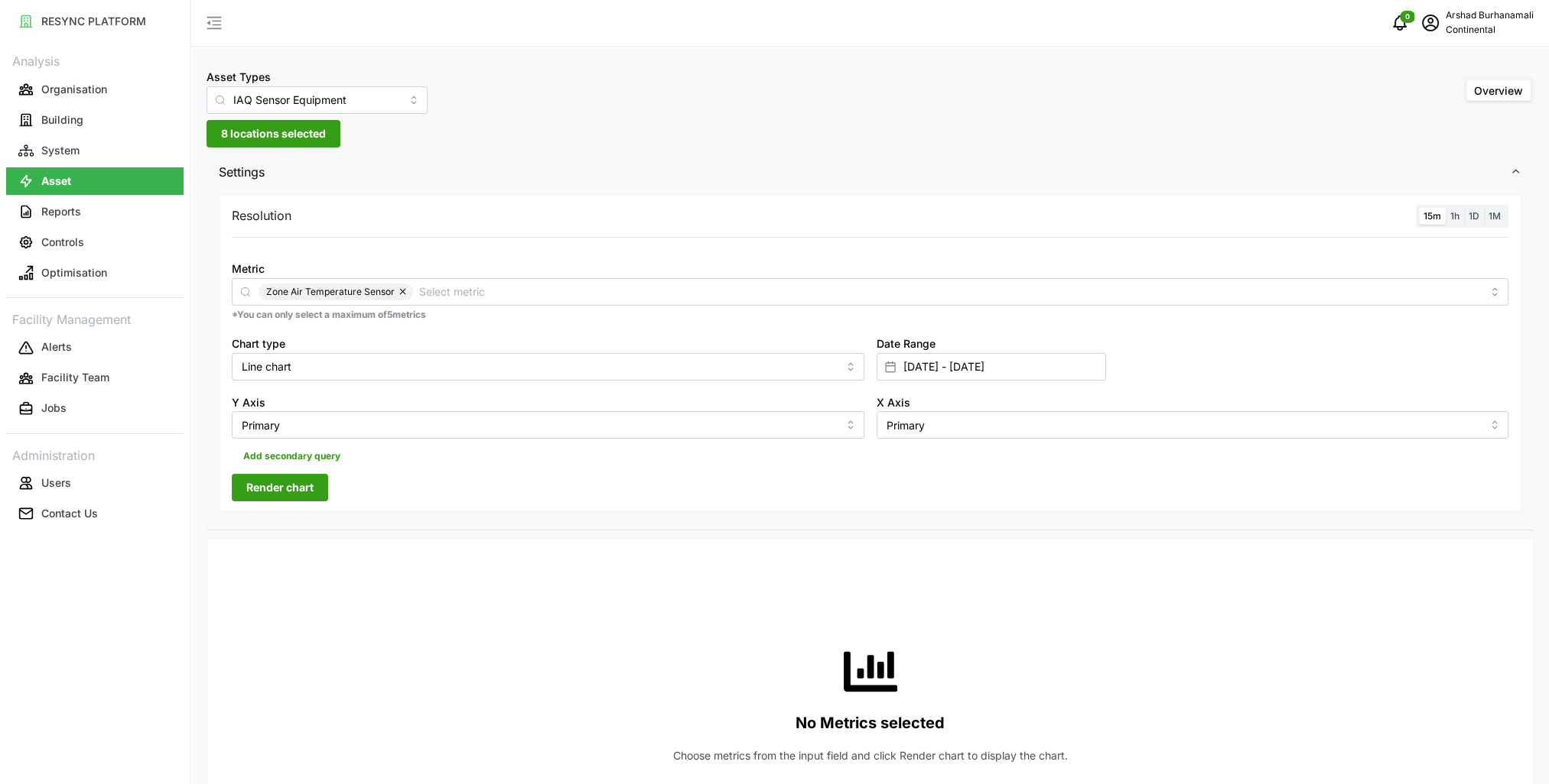
click at [1145, 200] on div "Resolution 15m 1h 1D 1M Metric Zone Air Temperature Sensor *You can only select…" at bounding box center [869, 354] width 1303 height 317
click at [313, 478] on span "Render chart" at bounding box center [280, 488] width 68 height 26
